Goal: Navigation & Orientation: Understand site structure

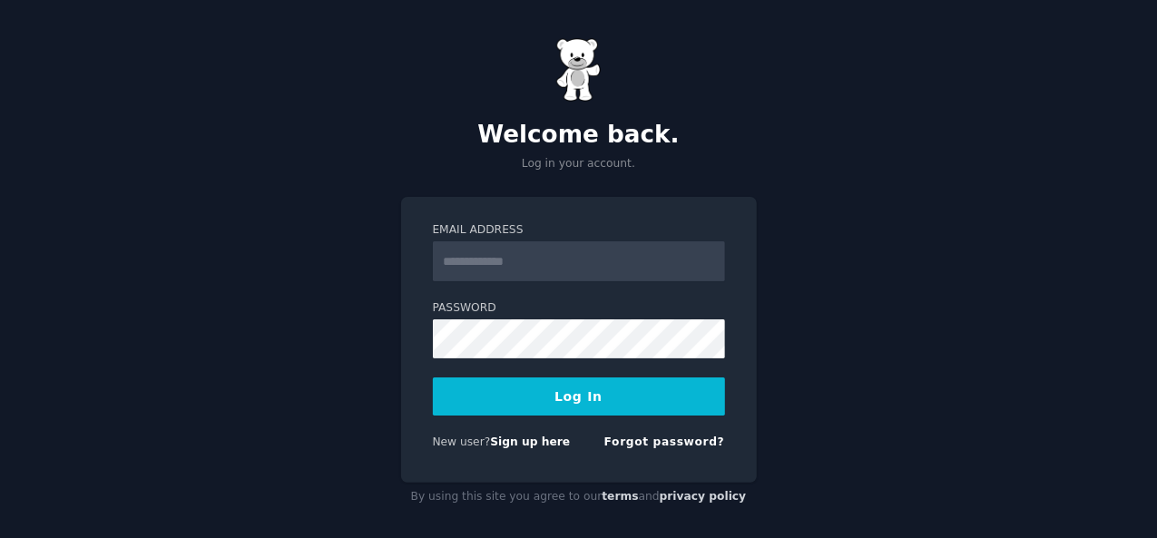
click at [483, 249] on input "Email Address" at bounding box center [579, 261] width 292 height 40
type input "**********"
click at [508, 407] on button "Log In" at bounding box center [579, 396] width 292 height 38
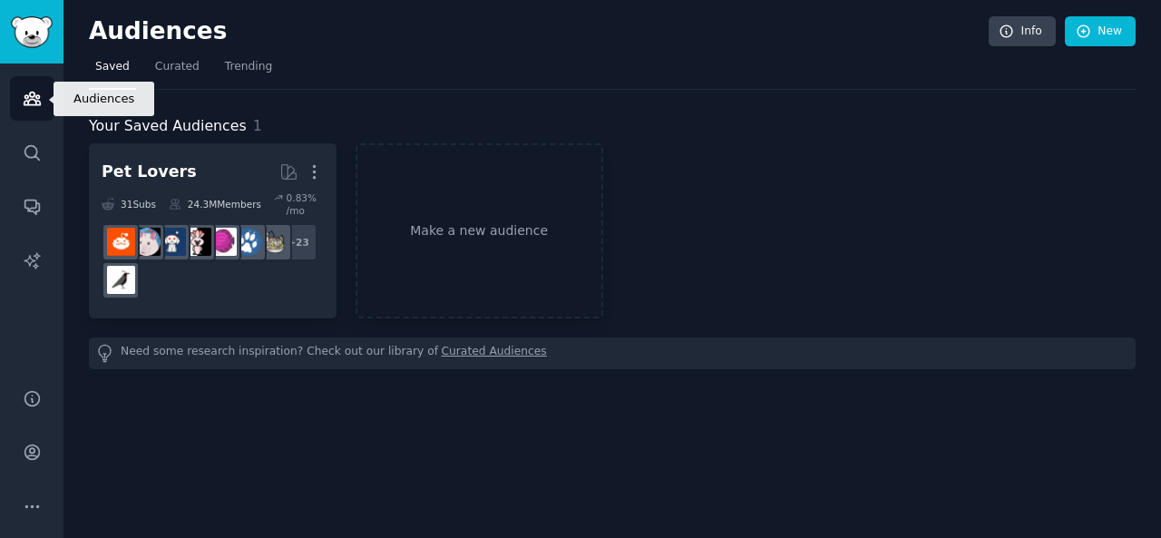
click at [29, 101] on icon "Sidebar" at bounding box center [32, 99] width 16 height 13
click at [168, 65] on span "Curated" at bounding box center [177, 67] width 44 height 16
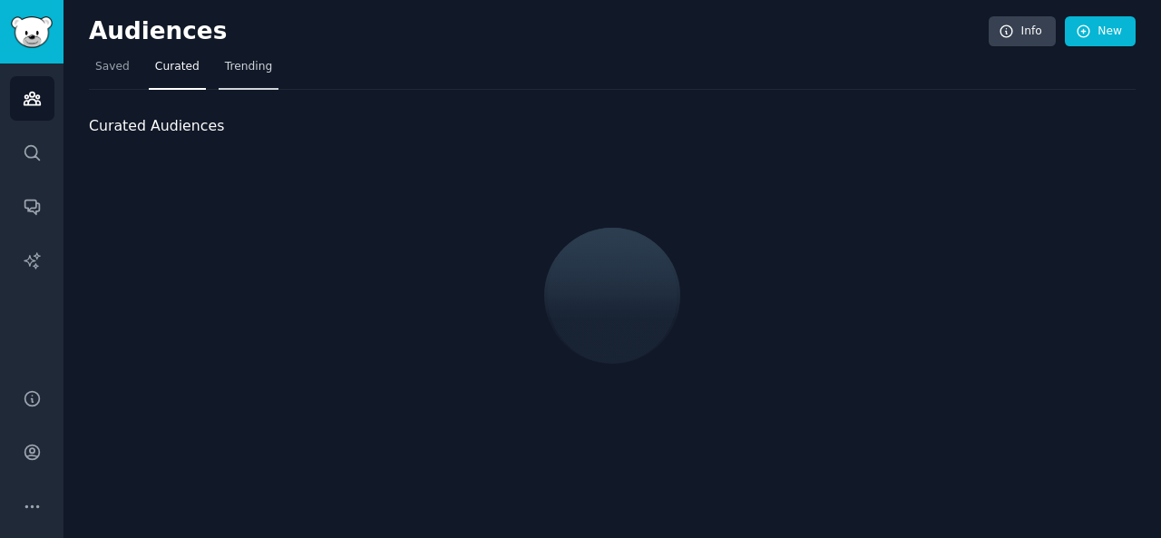
click at [234, 68] on span "Trending" at bounding box center [248, 67] width 47 height 16
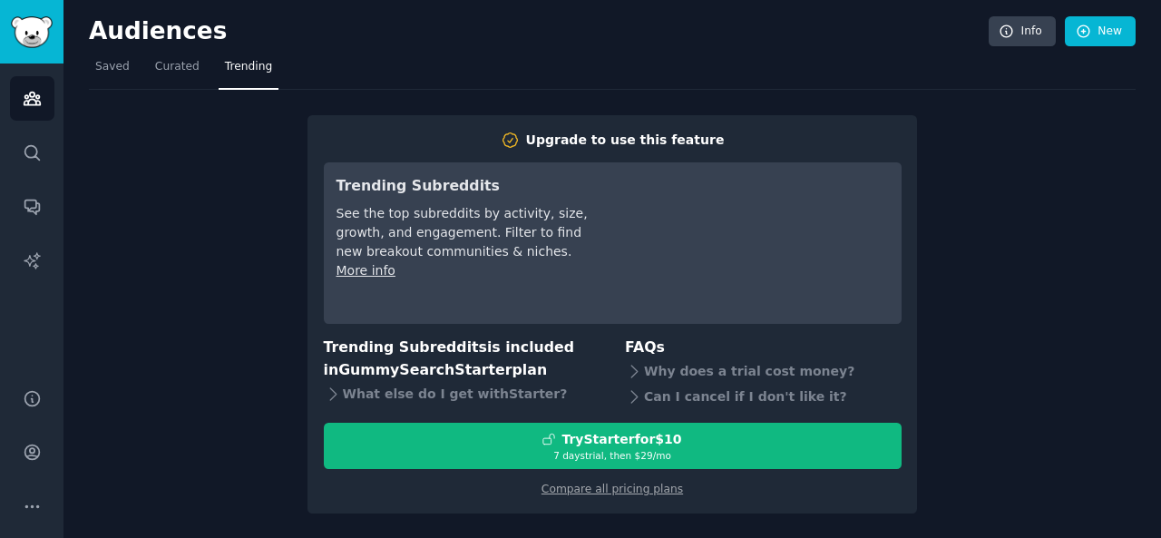
click at [45, 287] on div "Audiences Search Conversations AI Reports" at bounding box center [32, 215] width 64 height 303
click at [103, 64] on span "Saved" at bounding box center [112, 67] width 34 height 16
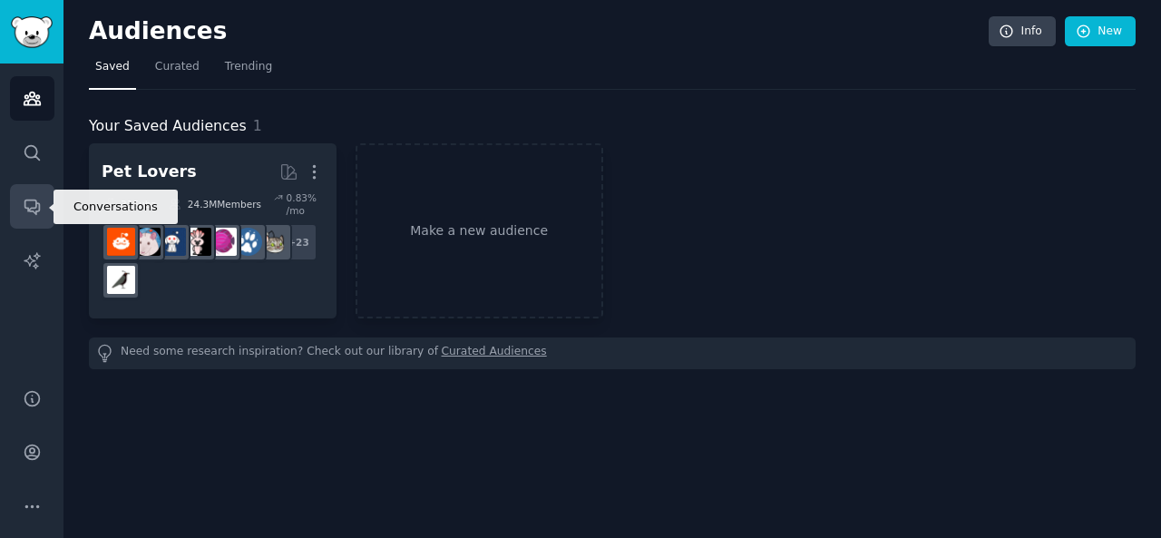
click at [25, 200] on icon "Sidebar" at bounding box center [31, 207] width 15 height 15
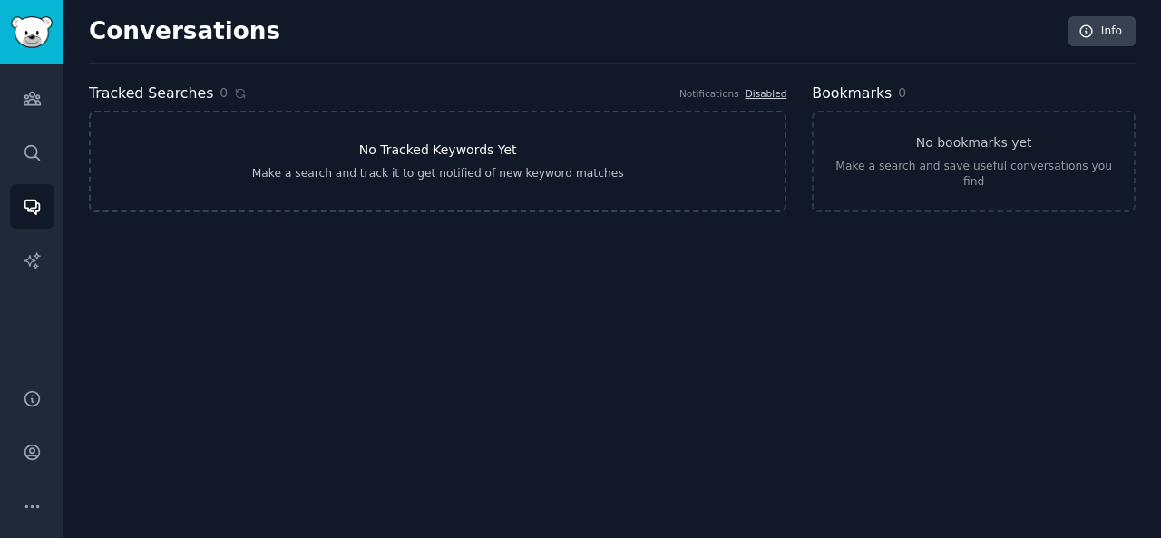
click at [485, 176] on div "Make a search and track it to get notified of new keyword matches" at bounding box center [438, 174] width 372 height 16
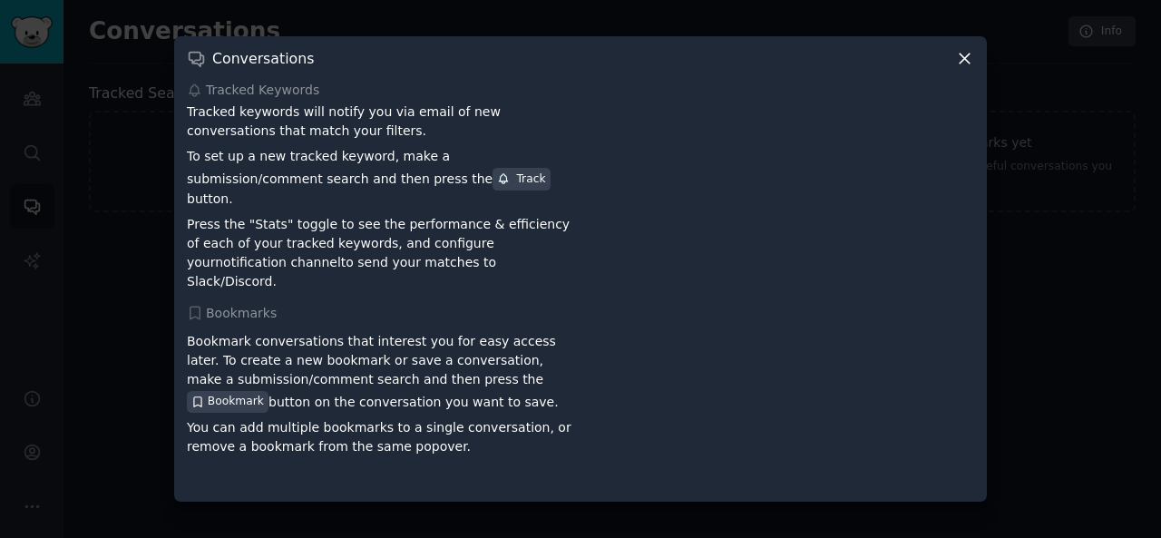
click at [497, 188] on div "Track" at bounding box center [521, 179] width 48 height 16
click at [963, 68] on icon at bounding box center [964, 58] width 19 height 19
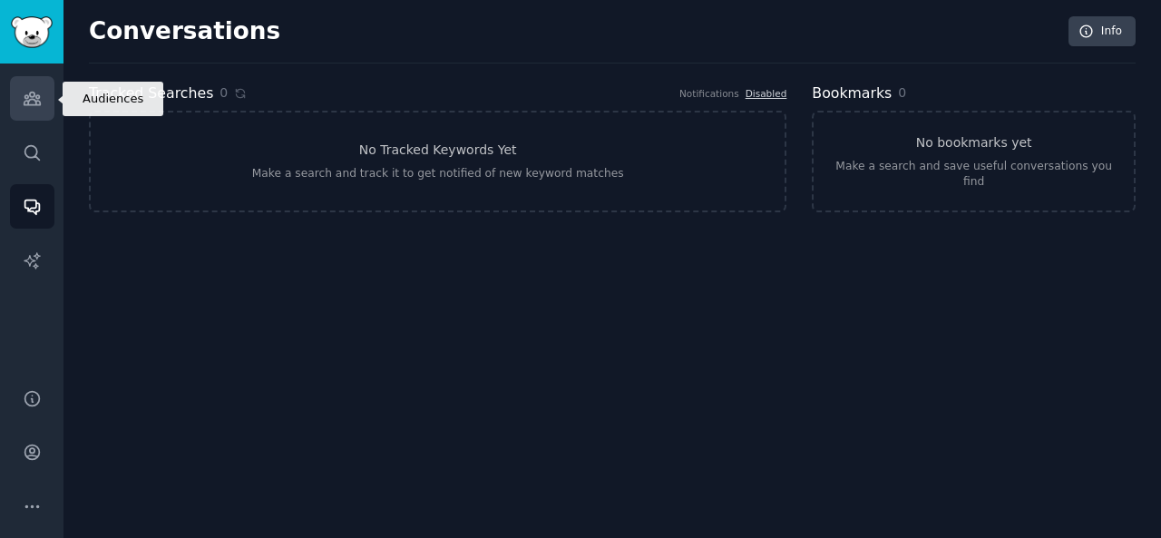
click at [40, 81] on link "Audiences" at bounding box center [32, 98] width 44 height 44
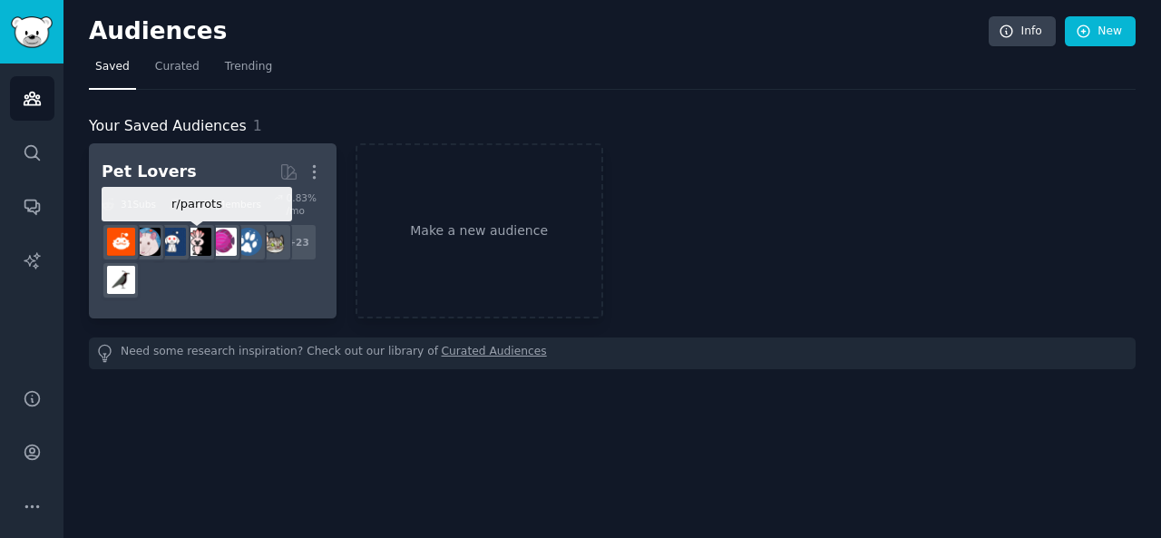
click at [193, 228] on img at bounding box center [197, 242] width 28 height 28
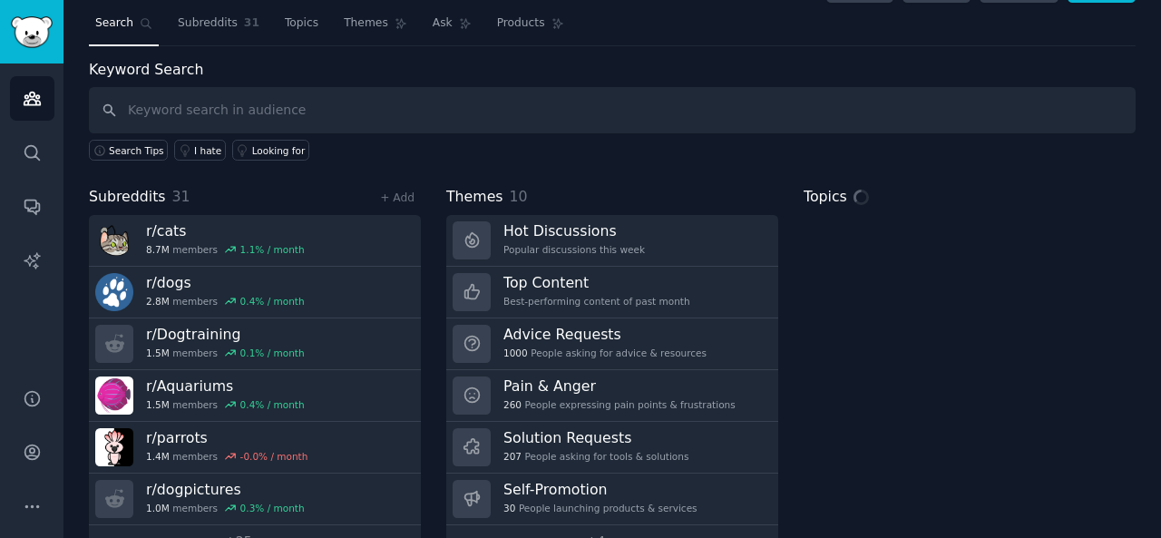
scroll to position [83, 0]
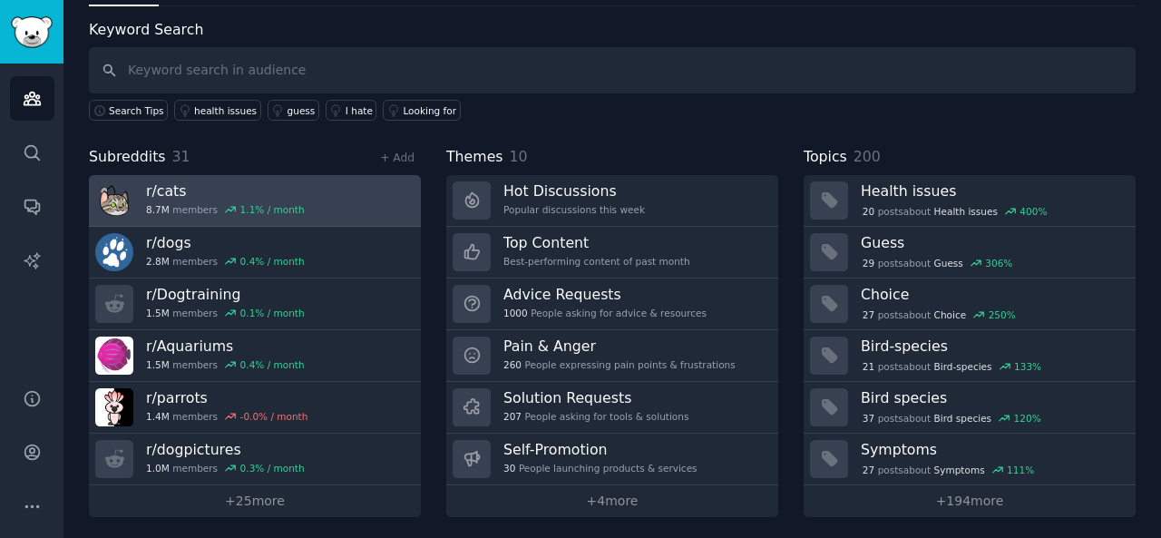
click at [227, 204] on icon at bounding box center [230, 209] width 13 height 13
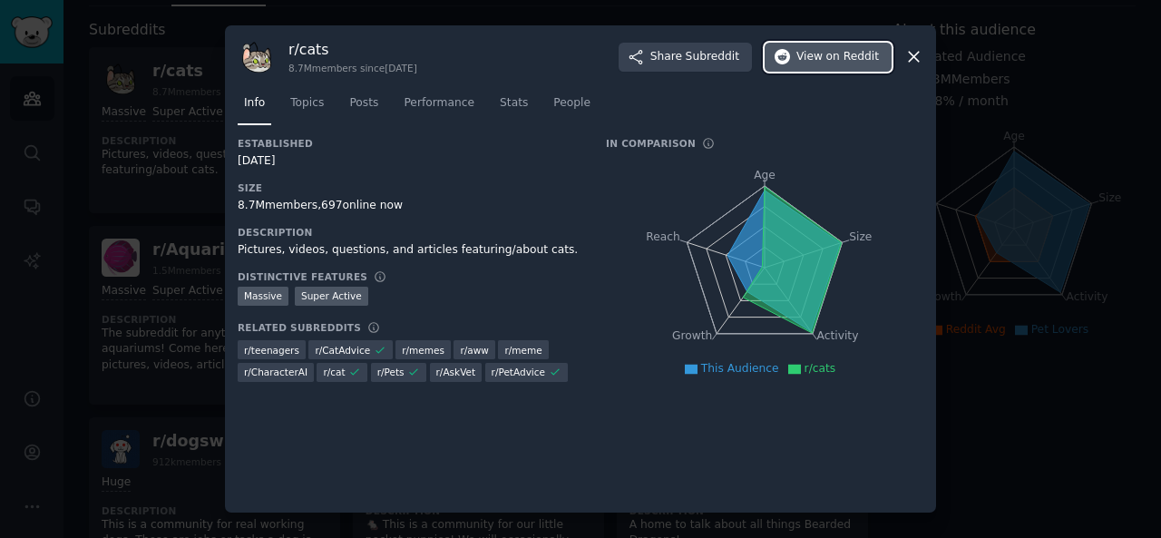
click at [842, 57] on span "on Reddit" at bounding box center [852, 57] width 53 height 16
click at [914, 58] on icon at bounding box center [913, 56] width 19 height 19
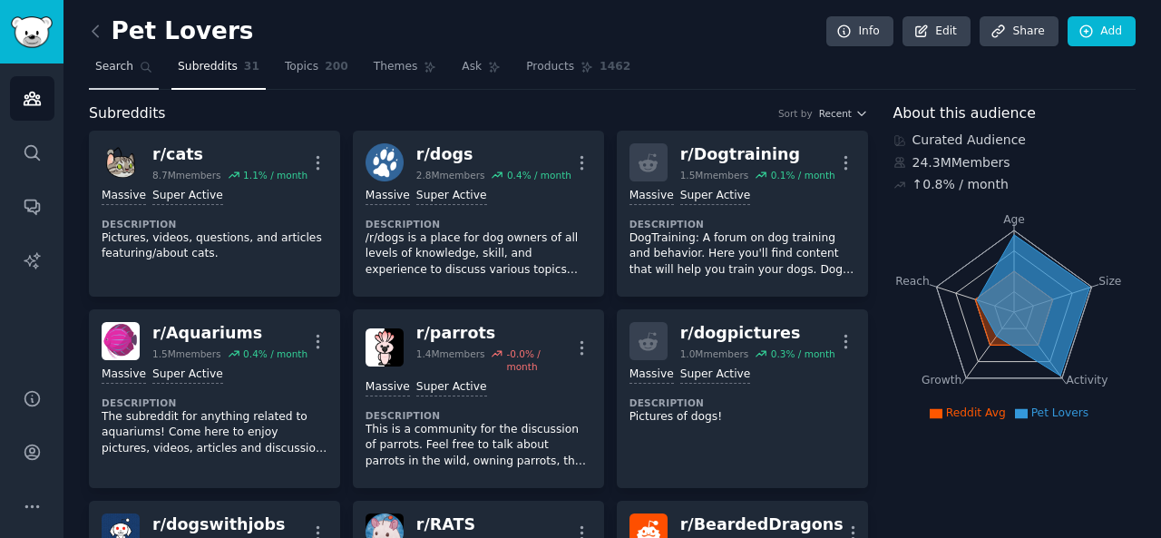
click at [118, 81] on link "Search" at bounding box center [124, 71] width 70 height 37
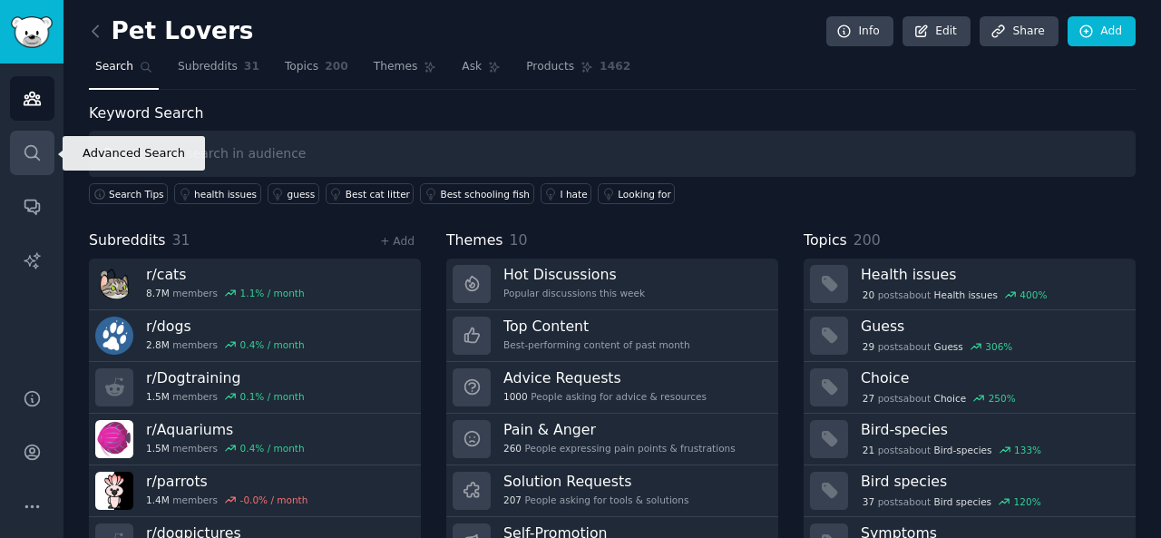
click at [31, 157] on icon "Sidebar" at bounding box center [31, 152] width 15 height 15
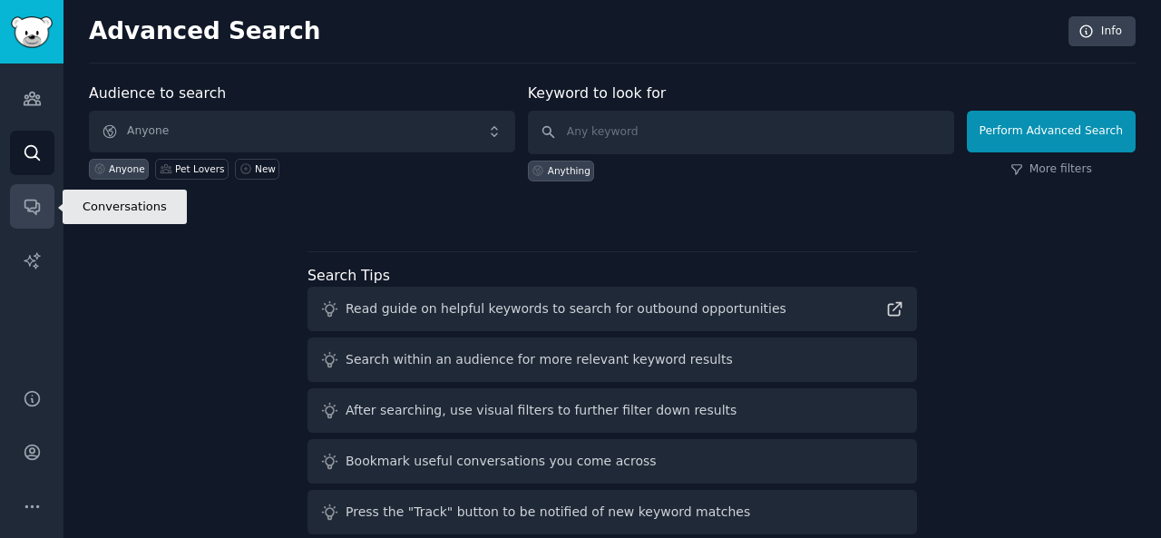
click at [40, 210] on icon "Sidebar" at bounding box center [32, 206] width 19 height 19
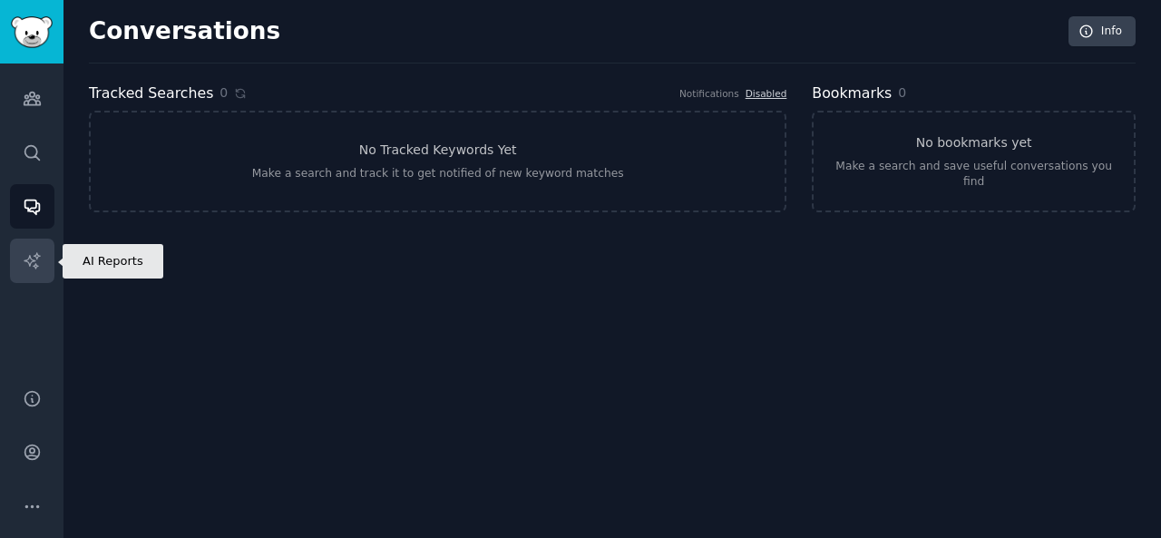
click at [21, 256] on link "AI Reports" at bounding box center [32, 261] width 44 height 44
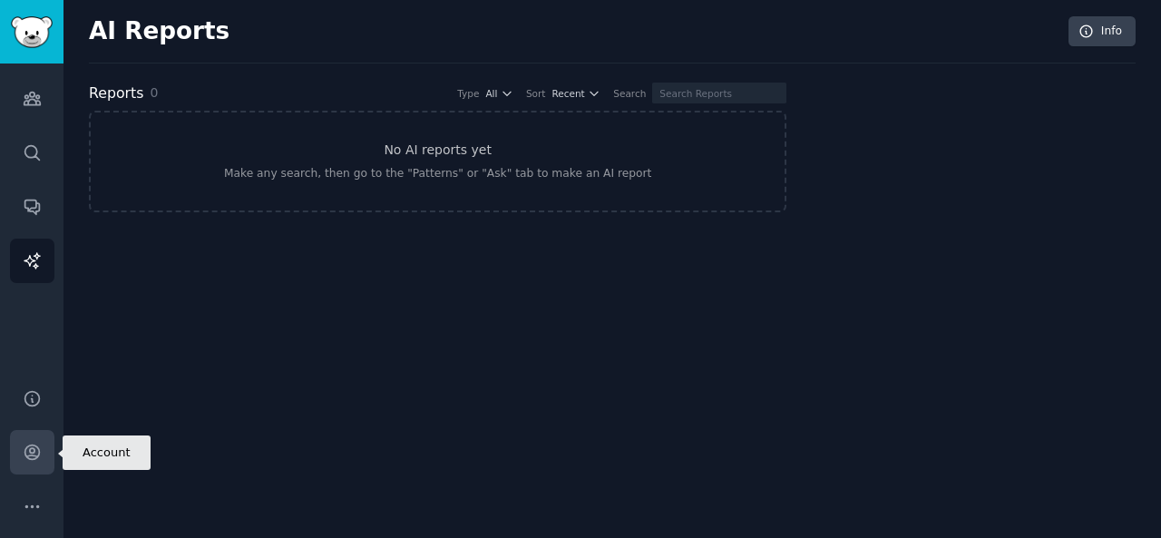
click at [36, 457] on icon "Sidebar" at bounding box center [31, 452] width 15 height 15
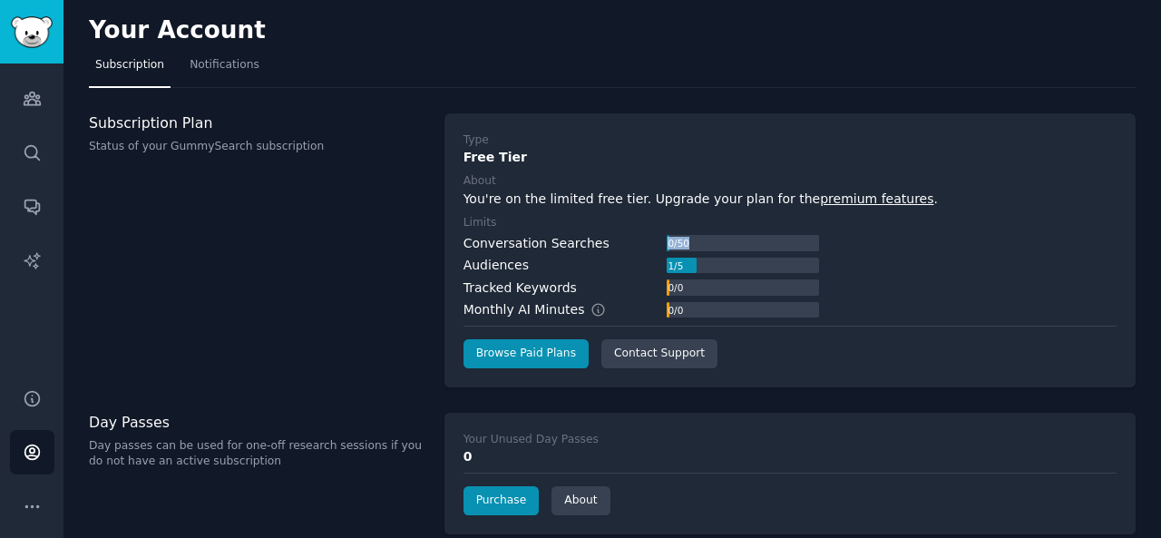
drag, startPoint x: 693, startPoint y: 251, endPoint x: 735, endPoint y: 251, distance: 41.7
click at [735, 251] on div "Conversation Searches 0 / 50" at bounding box center [642, 243] width 356 height 19
click at [735, 259] on div "1 / 5" at bounding box center [743, 266] width 152 height 16
drag, startPoint x: 649, startPoint y: 279, endPoint x: 528, endPoint y: 290, distance: 121.2
click at [528, 290] on div "Tracked Keywords 0 / 0" at bounding box center [642, 288] width 356 height 19
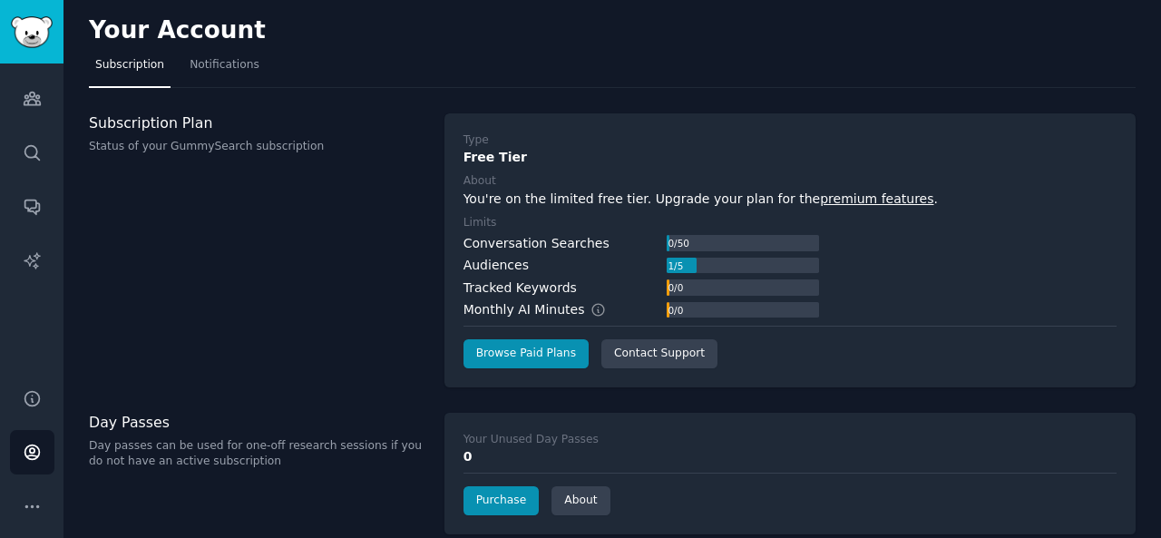
click at [388, 273] on div "Subscription Plan Status of your GummySearch subscription" at bounding box center [257, 250] width 337 height 274
click at [24, 105] on icon "Sidebar" at bounding box center [32, 99] width 16 height 13
